Goal: Ask a question

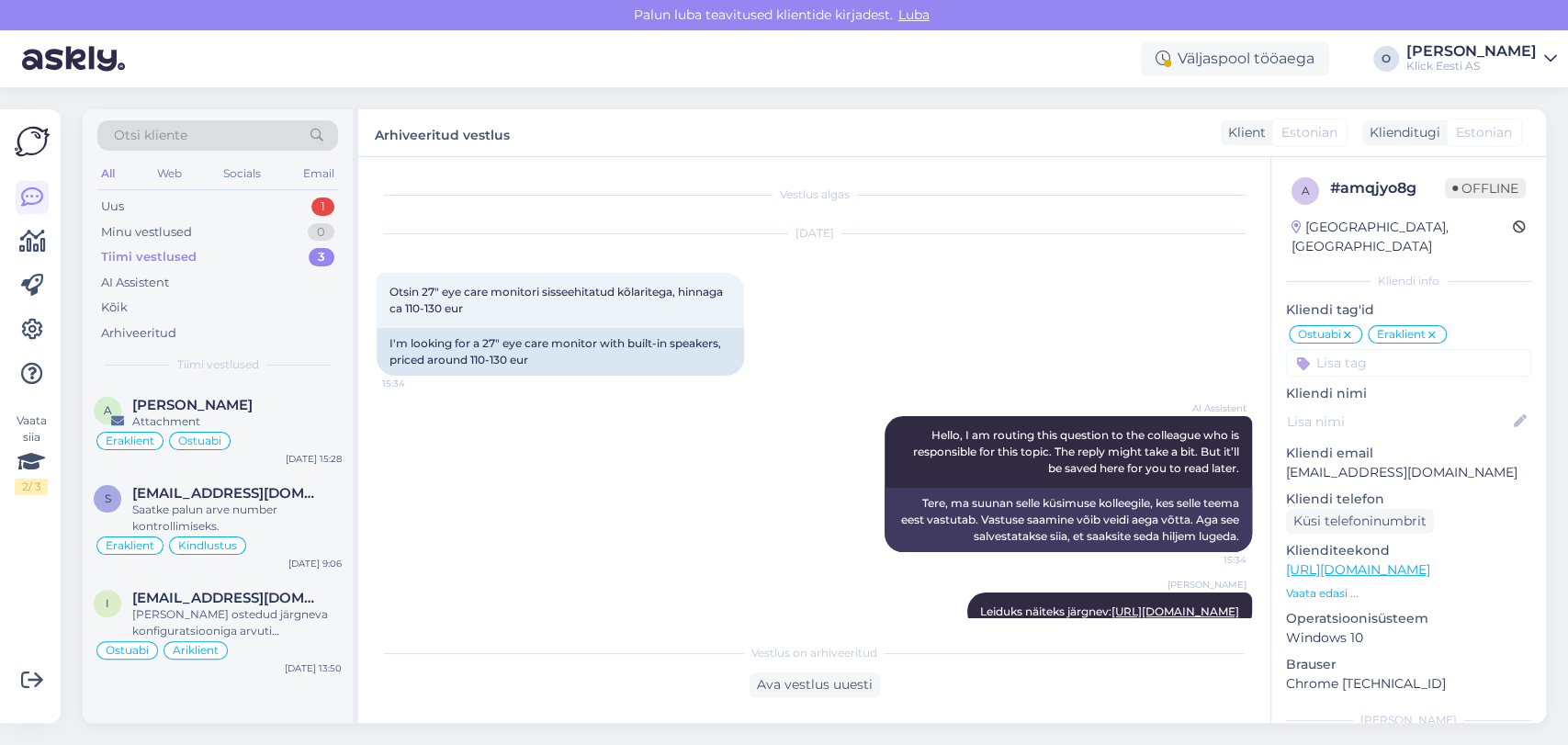
scroll to position [51, 0]
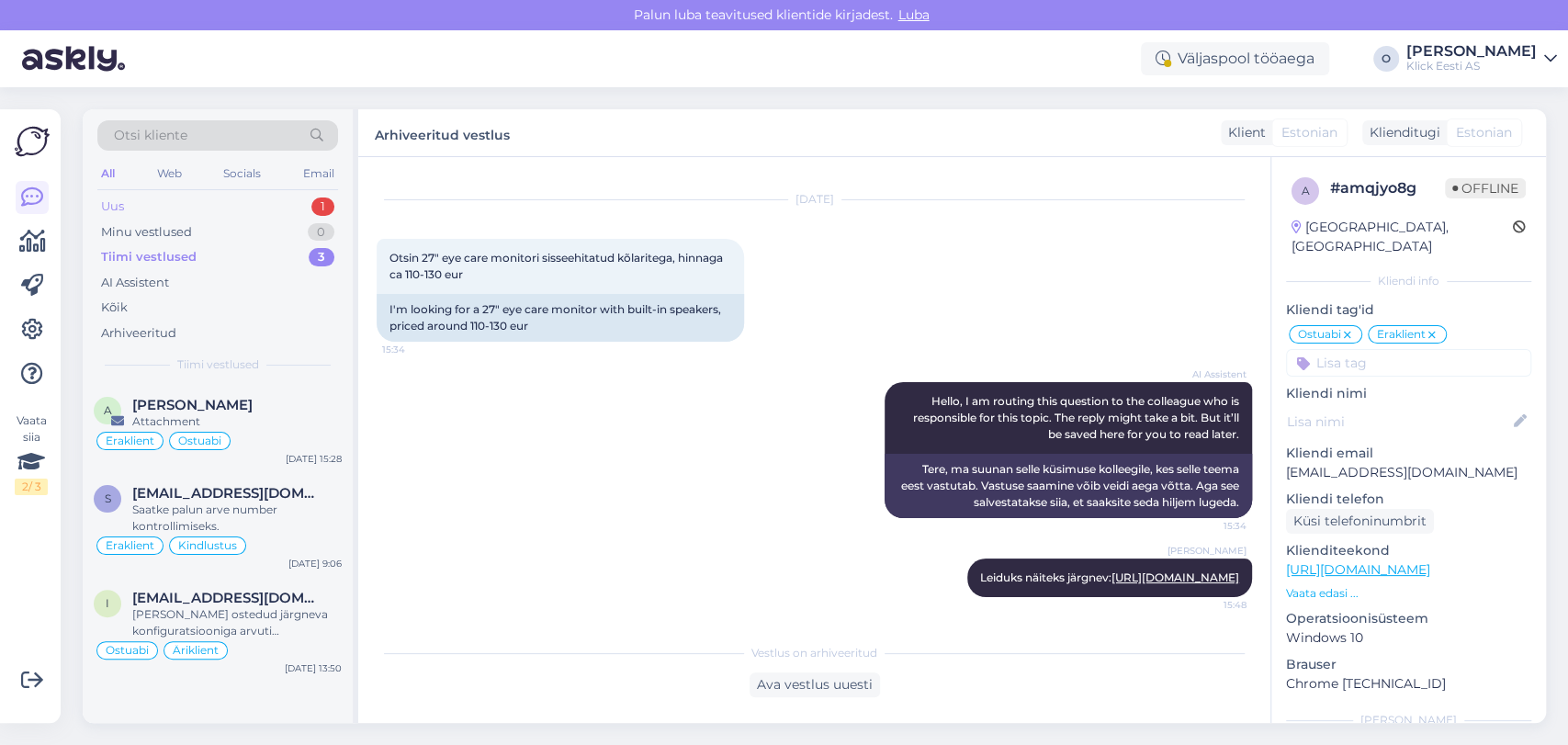
click at [284, 197] on div "Uus 1" at bounding box center [218, 206] width 241 height 25
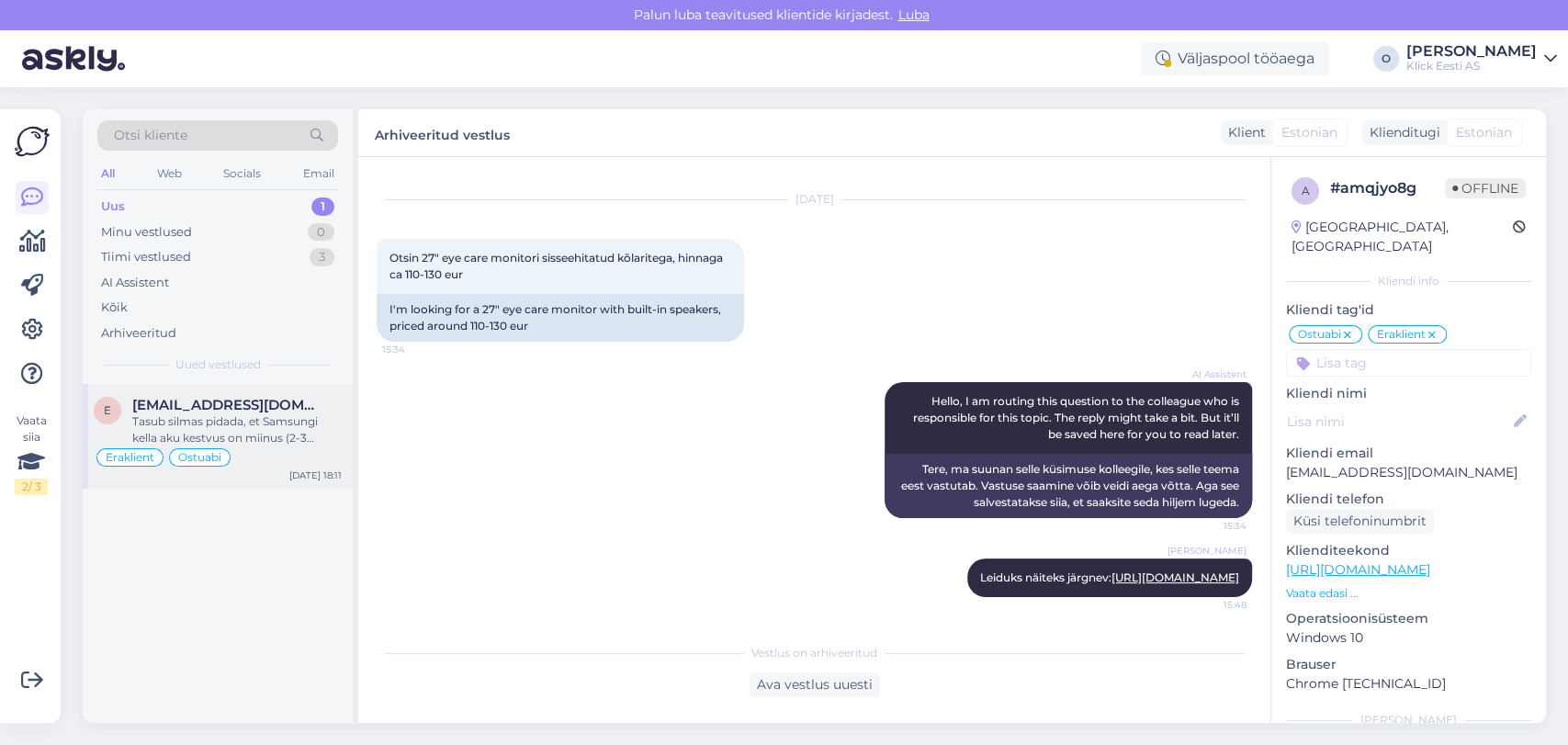
click at [168, 413] on div "Tasub silmas pidada, et Samsungi kella aku kestvus on miinus (2-3 päeva), kuid …" at bounding box center [237, 429] width 210 height 33
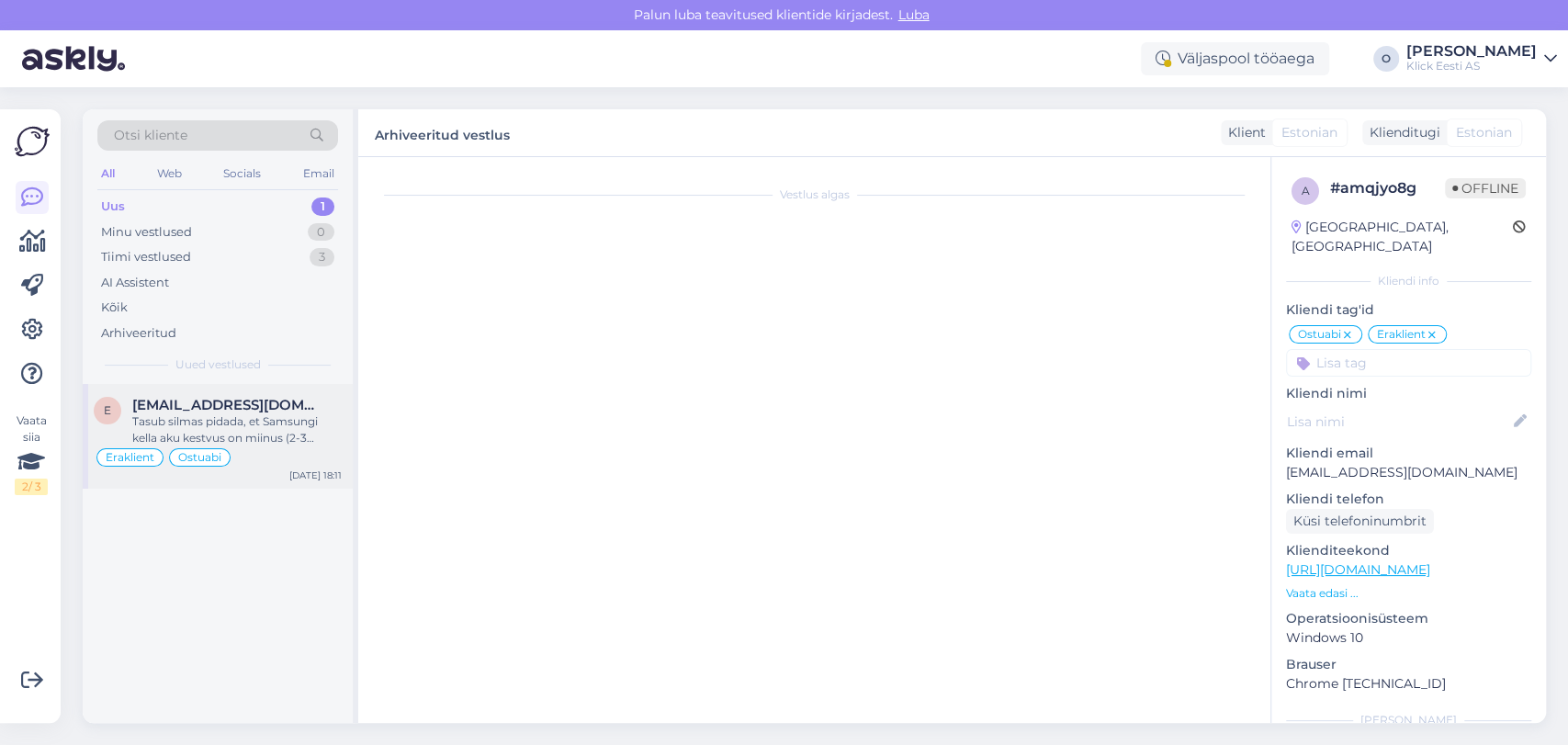
scroll to position [2960, 0]
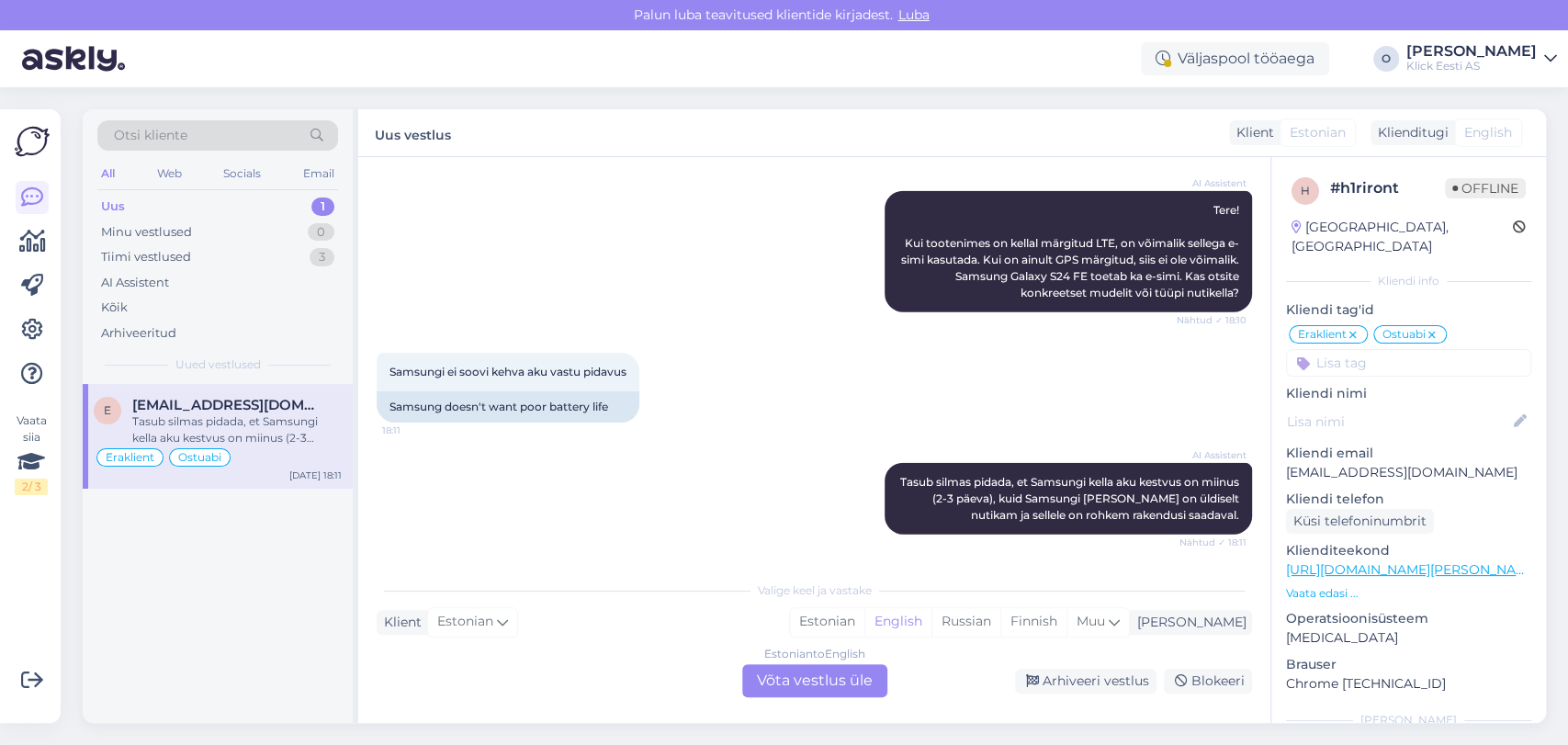
click at [168, 413] on div "Tasub silmas pidada, et Samsungi kella aku kestvus on miinus (2-3 päeva), kuid …" at bounding box center [237, 429] width 210 height 33
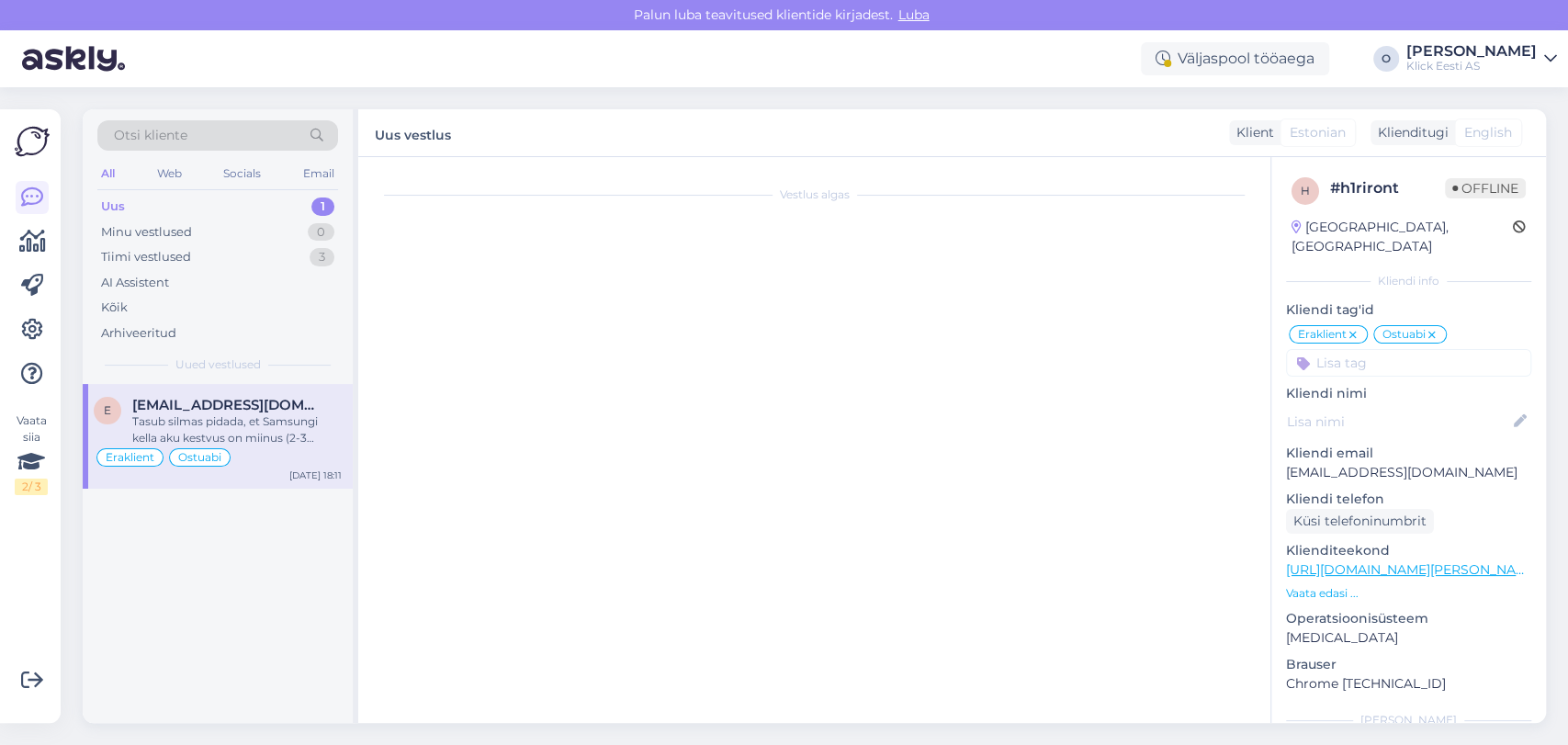
scroll to position [0, 0]
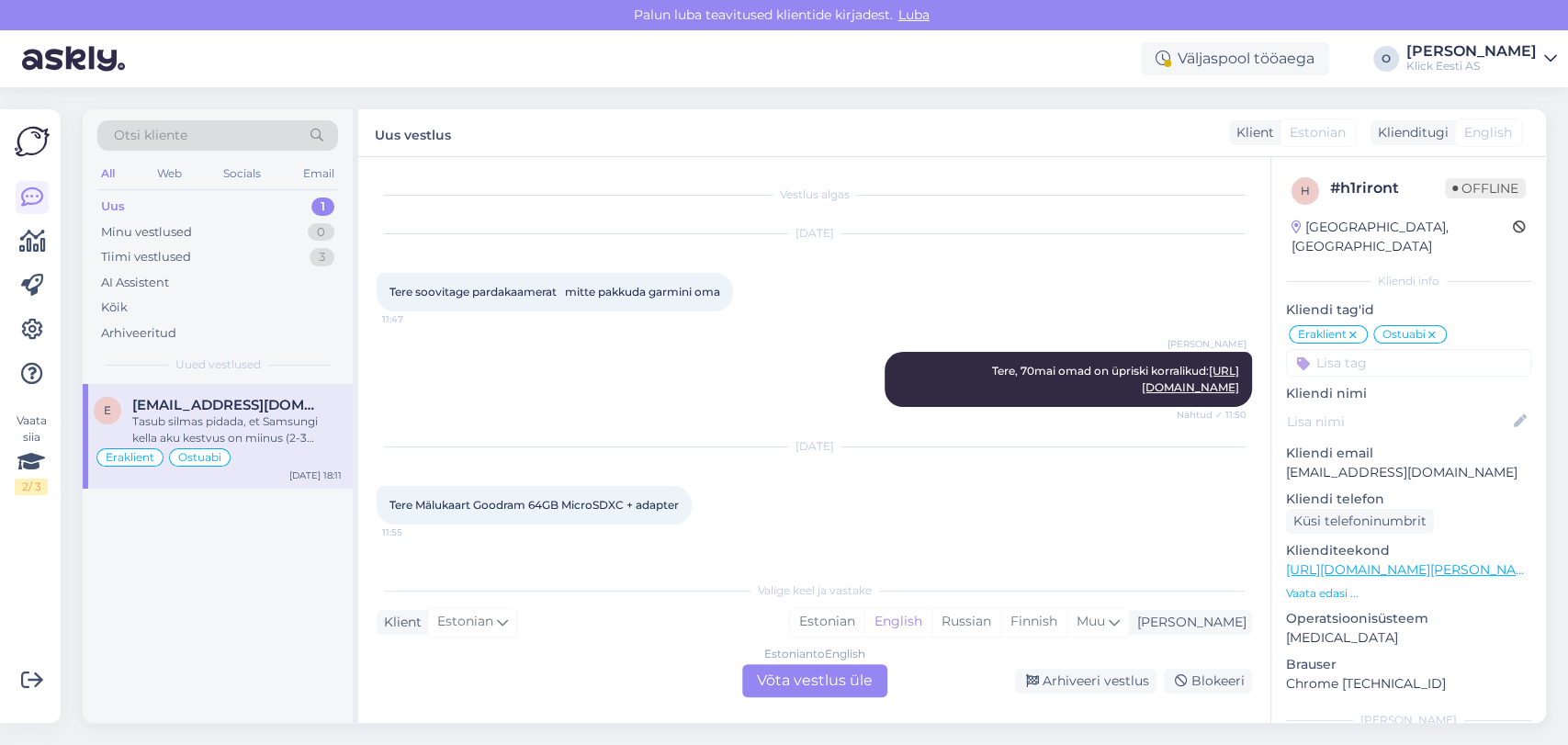
click at [168, 413] on div "Tasub silmas pidada, et Samsungi kella aku kestvus on miinus (2-3 päeva), kuid …" at bounding box center [237, 429] width 210 height 33
click at [179, 252] on div "Tiimi vestlused" at bounding box center [147, 257] width 90 height 19
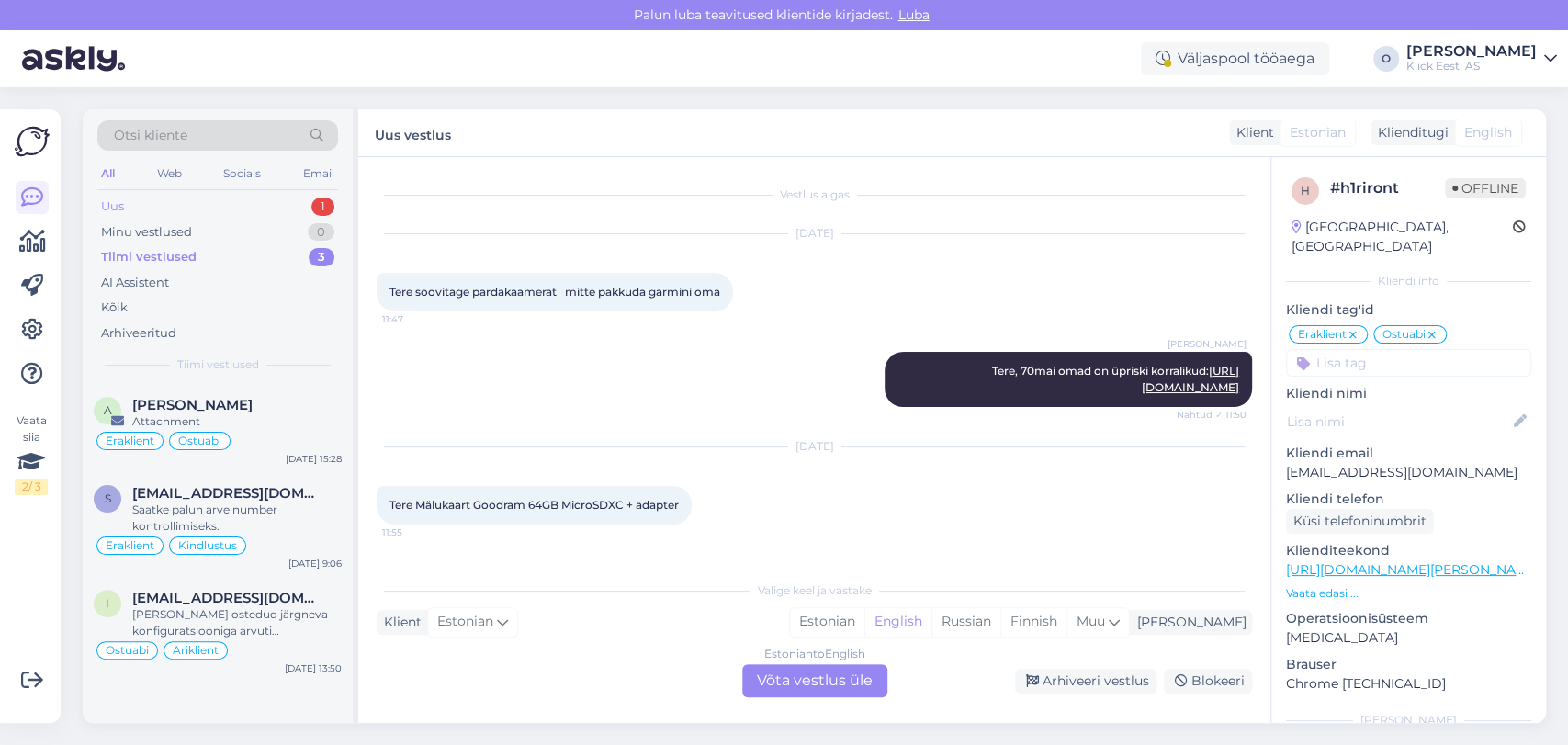
click at [183, 196] on div "Uus 1" at bounding box center [218, 206] width 241 height 25
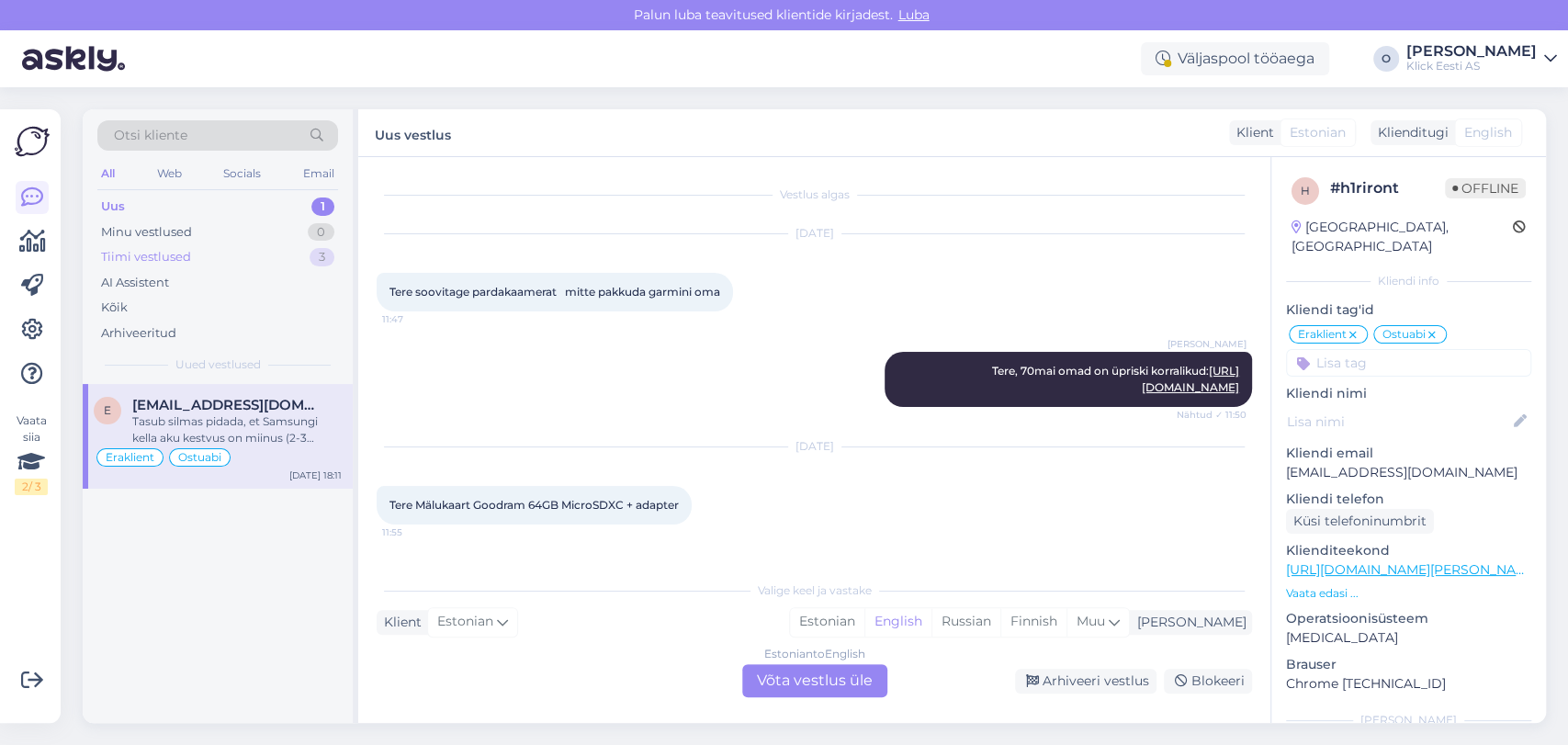
click at [178, 248] on div "Tiimi vestlused" at bounding box center [147, 257] width 90 height 19
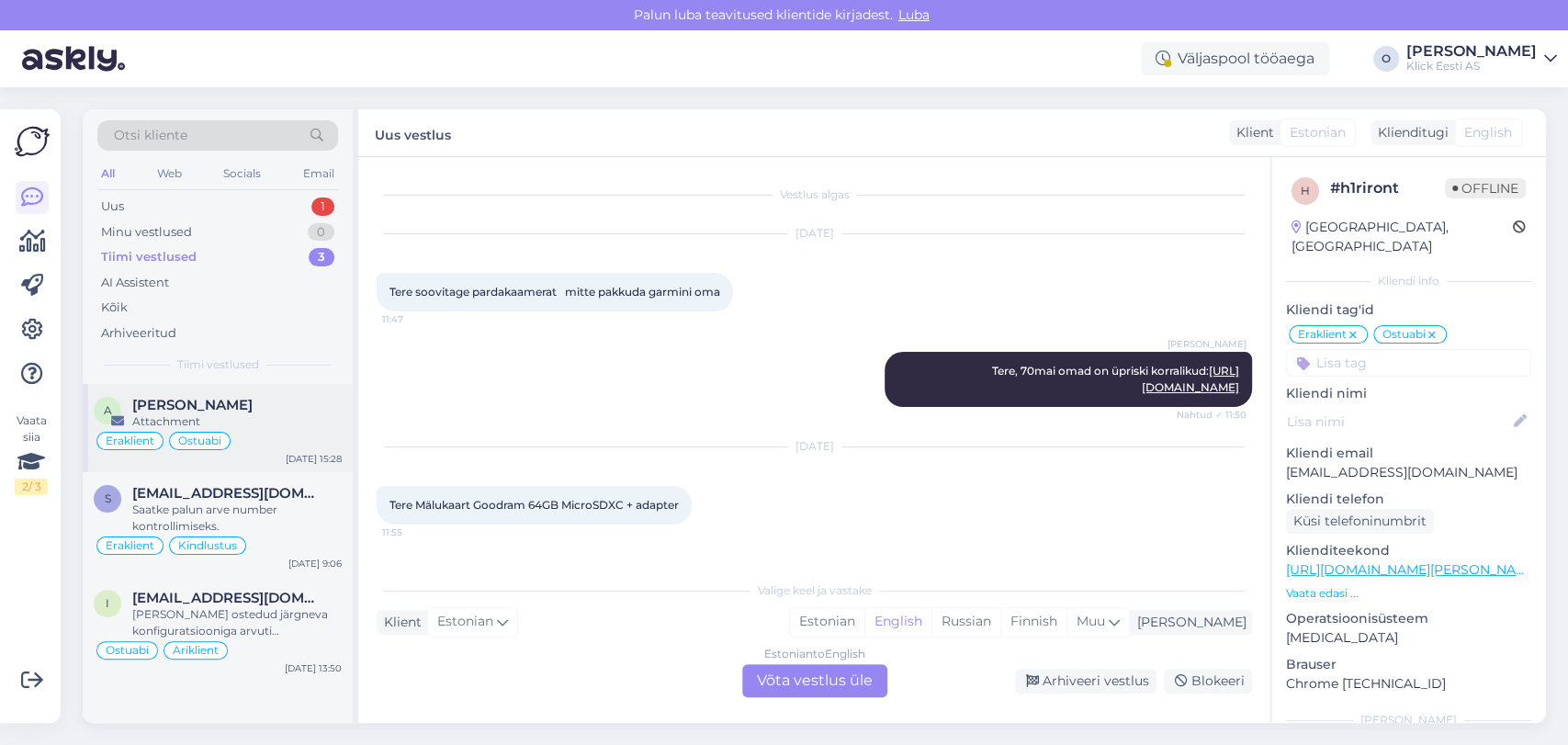
click at [201, 398] on span "[PERSON_NAME]" at bounding box center [193, 405] width 120 height 17
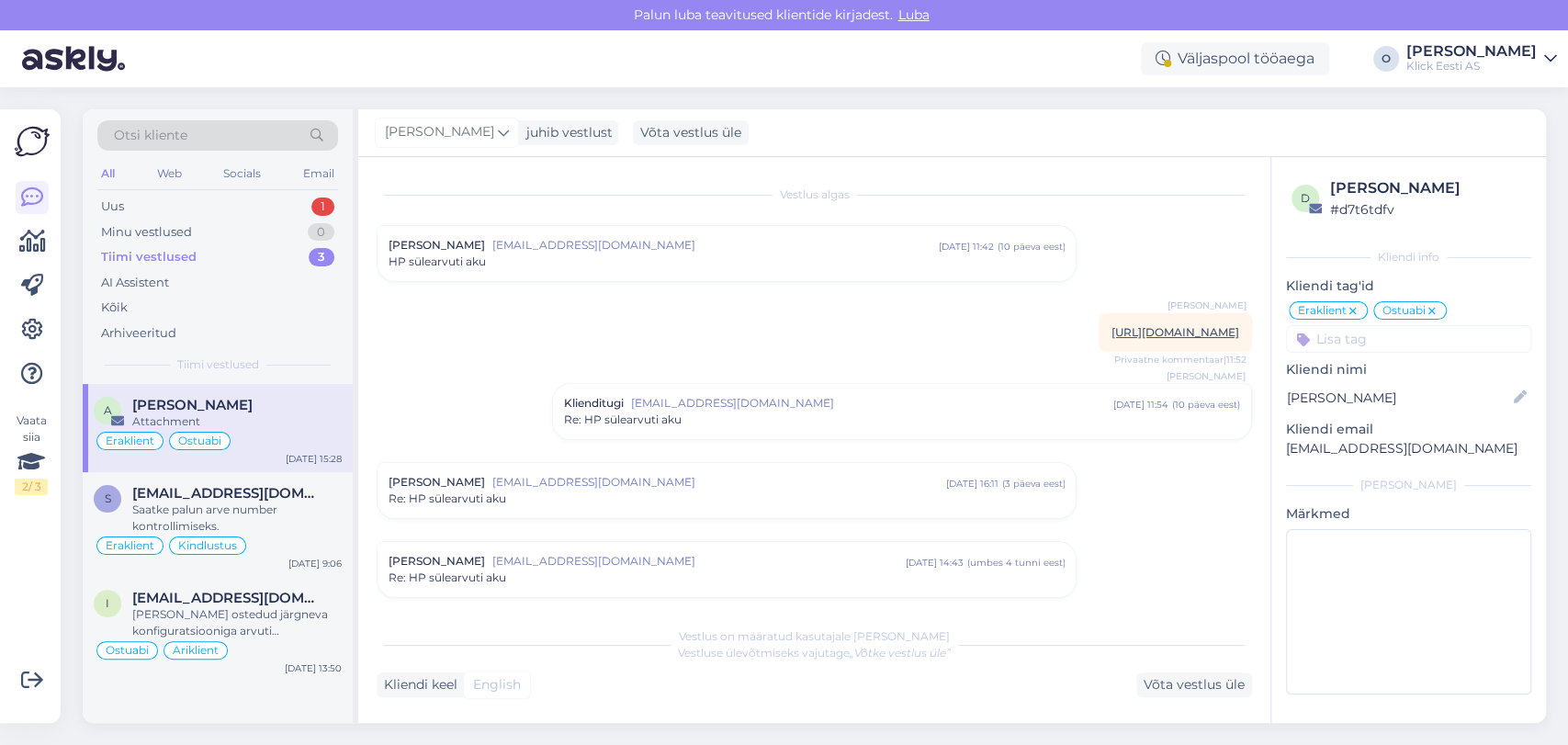
scroll to position [118, 0]
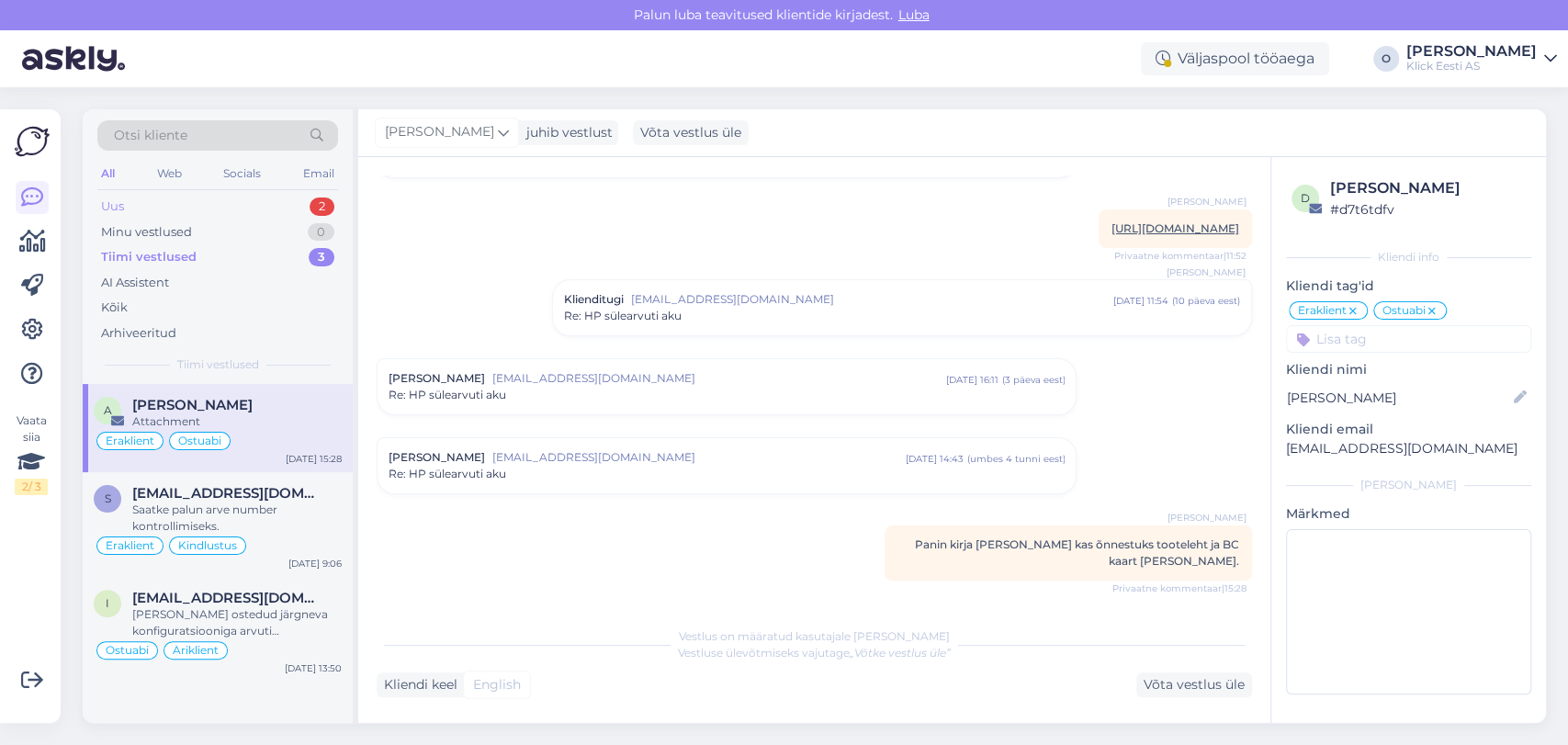
click at [222, 197] on div "Uus 2" at bounding box center [218, 206] width 241 height 25
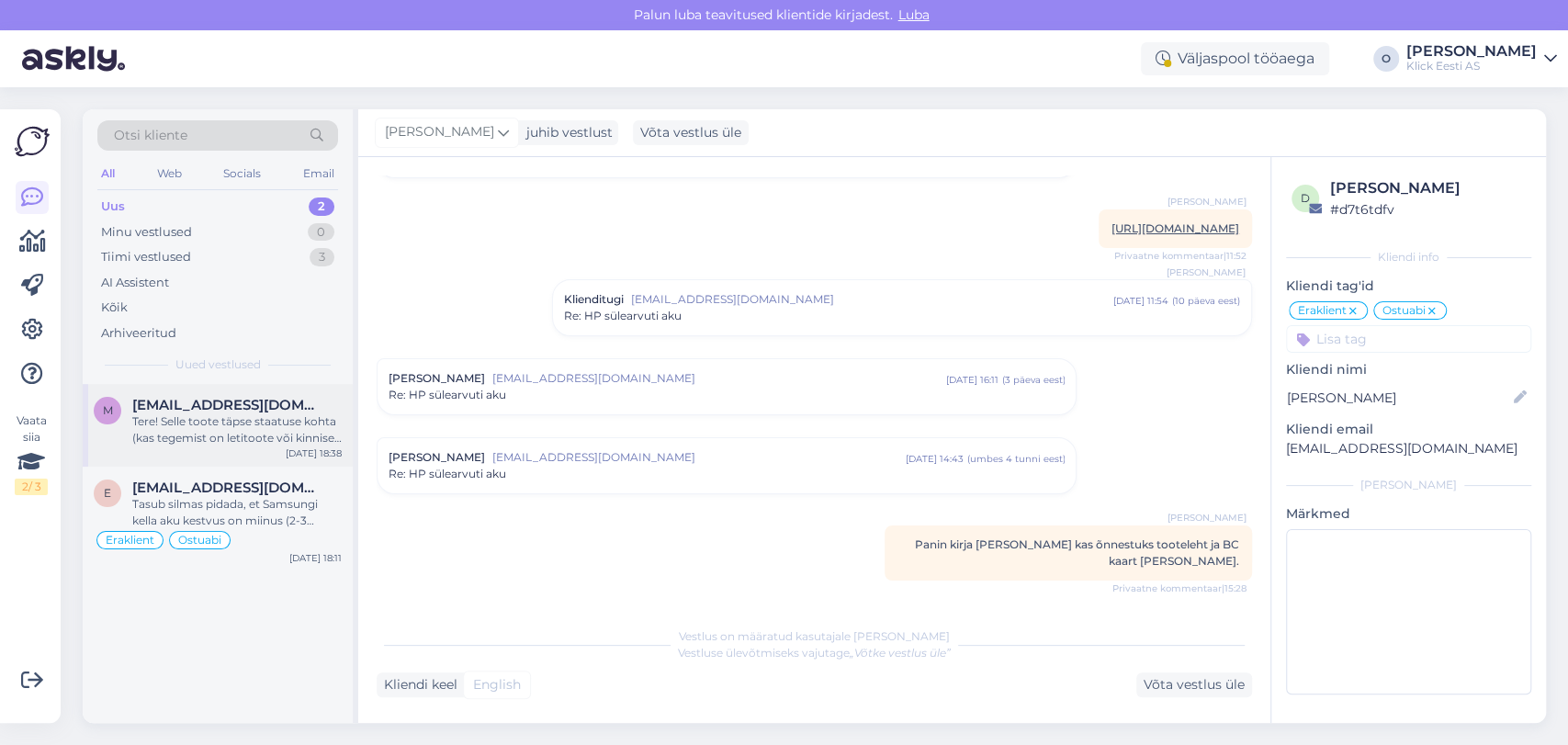
click at [168, 423] on div "Tere! Selle toote täpse staatuse kohta (kas tegemist on letitoote või kinnises …" at bounding box center [237, 429] width 210 height 33
